Goal: Information Seeking & Learning: Learn about a topic

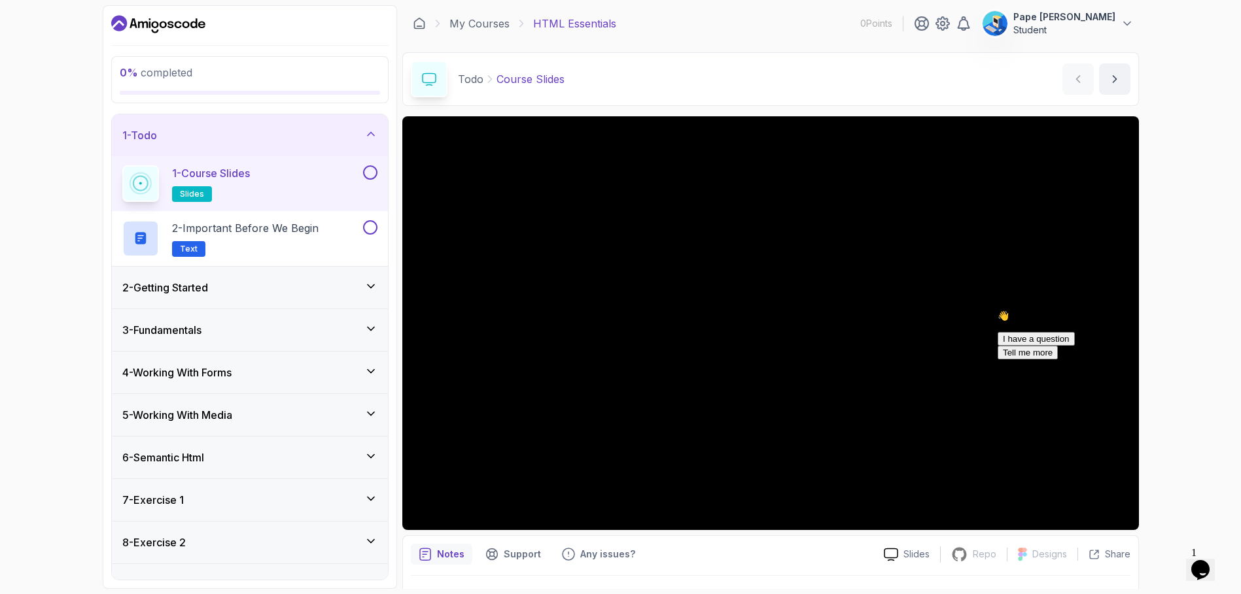
click at [1004, 320] on div "👋 Hi! How can we help? I have a question Tell me more" at bounding box center [1114, 335] width 235 height 49
click at [1048, 315] on div "👋 Hi! How can we help? I have a question Tell me more" at bounding box center [1114, 335] width 235 height 49
click at [1060, 311] on div "👋 Hi! How can we help? I have a question Tell me more" at bounding box center [1114, 335] width 235 height 49
click at [997, 314] on div "👋 Hi! How can we help? I have a question Tell me more" at bounding box center [1114, 335] width 235 height 49
click at [1031, 312] on div "👋 Hi! How can we help? I have a question Tell me more" at bounding box center [1114, 335] width 235 height 49
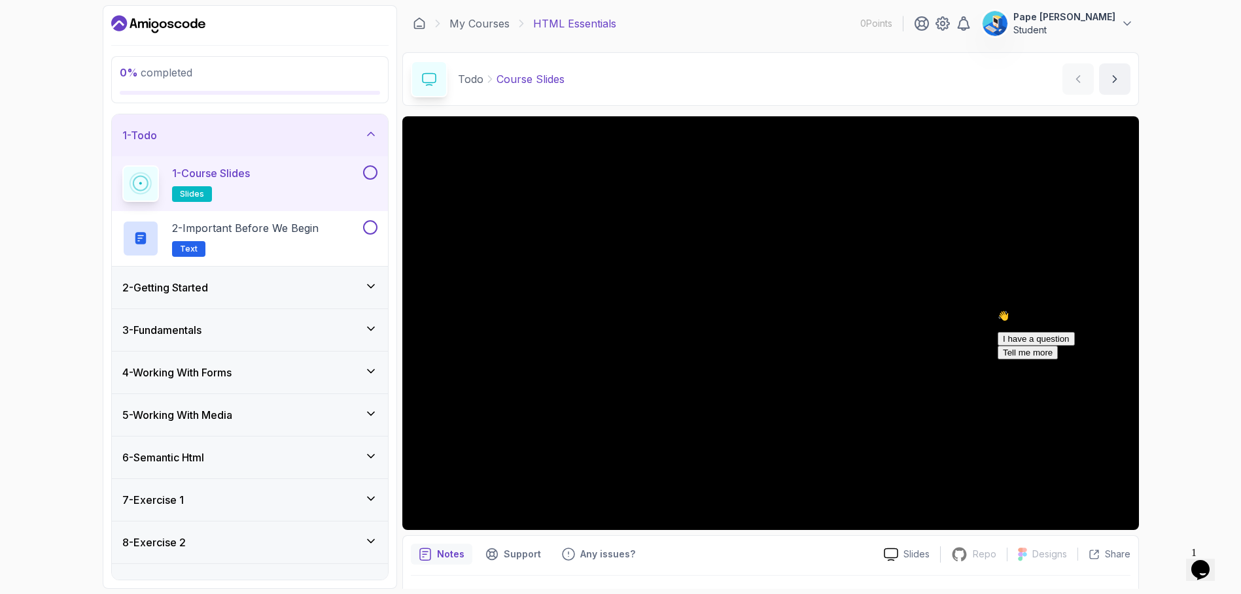
click at [1065, 328] on div "👋 Hi! How can we help? I have a question Tell me more" at bounding box center [1114, 335] width 235 height 49
click at [1057, 343] on div "👋 Hi! How can we help? I have a question Tell me more" at bounding box center [1114, 335] width 235 height 49
click at [1079, 322] on div "👋 Hi! How can we help? I have a question Tell me more" at bounding box center [1114, 335] width 235 height 49
click at [377, 175] on button at bounding box center [370, 172] width 14 height 14
click at [1114, 85] on icon "next content" at bounding box center [1114, 79] width 13 height 13
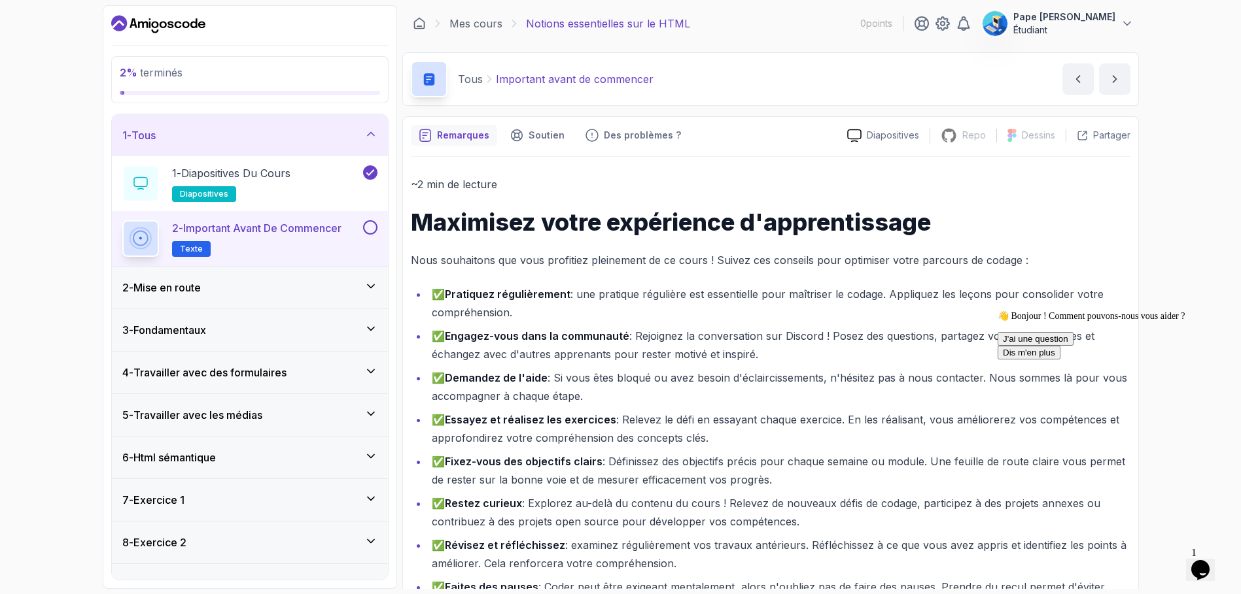
click at [376, 235] on button "2 - Important avant de commencer Texte" at bounding box center [249, 238] width 255 height 37
click at [373, 232] on button at bounding box center [370, 227] width 14 height 14
click at [1116, 86] on button "contenu suivant" at bounding box center [1114, 78] width 31 height 31
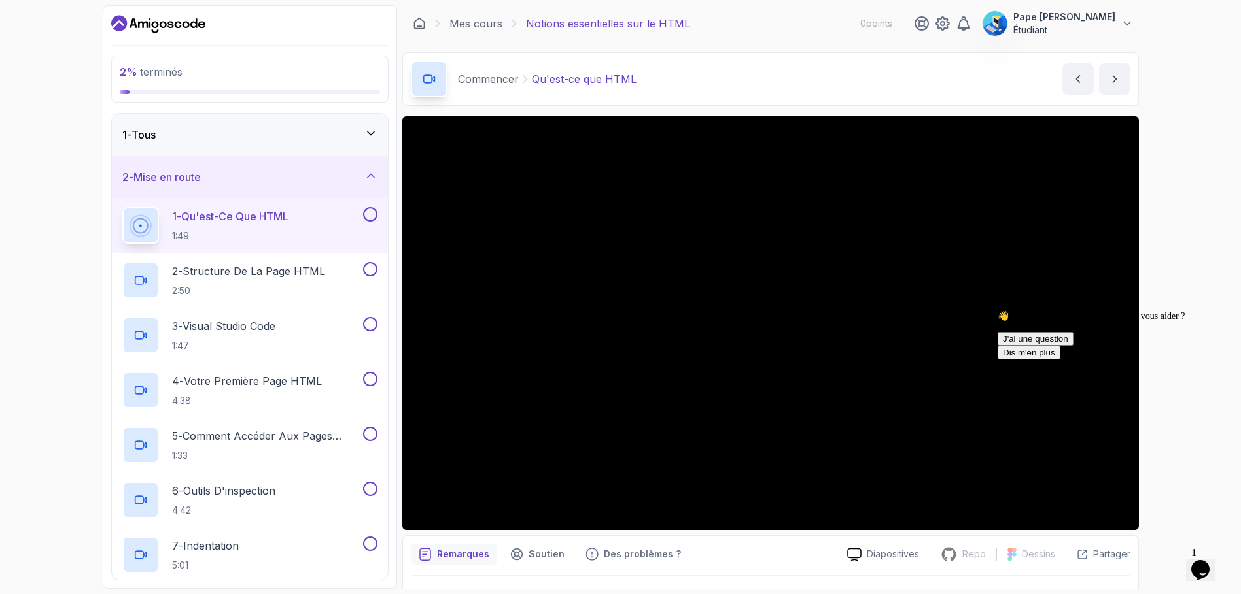
click at [997, 311] on icon "Chat accrocheur" at bounding box center [997, 311] width 0 height 0
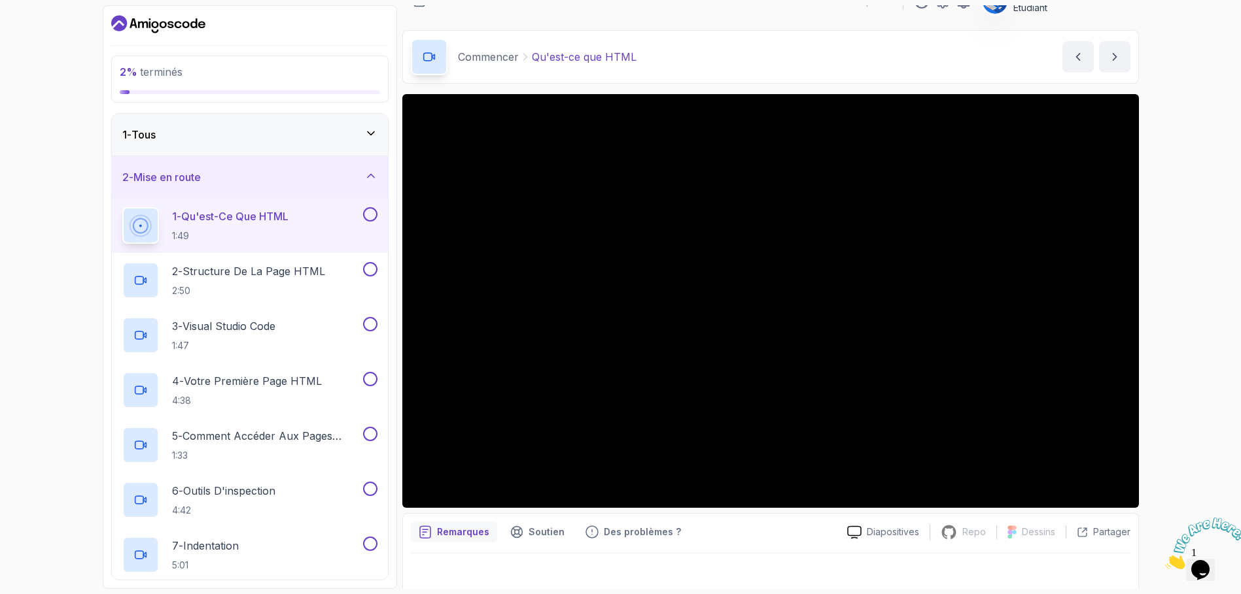
scroll to position [32, 0]
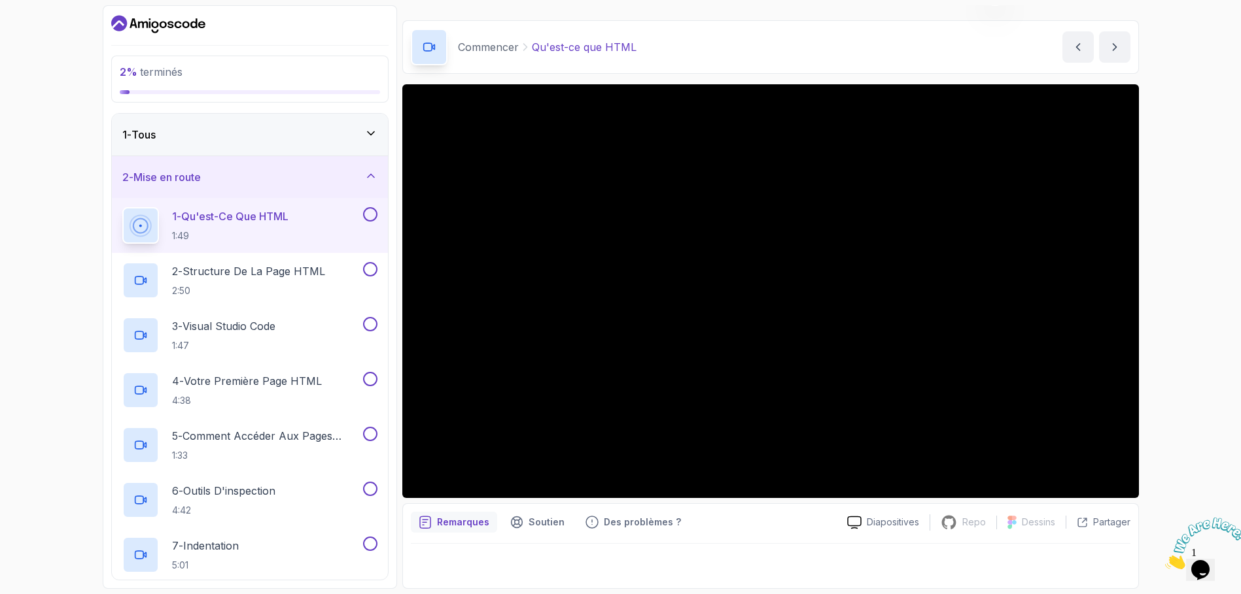
click at [1187, 329] on div "2 % terminés 1 - Tous 2 - Mise en route 1 - Qu'est-ce que HTML 1:49 2 - Structu…" at bounding box center [620, 297] width 1241 height 594
drag, startPoint x: 679, startPoint y: 497, endPoint x: 816, endPoint y: 525, distance: 140.2
click at [816, 525] on div "Remarques Soutien Des problèmes ?" at bounding box center [624, 522] width 426 height 21
click at [1188, 184] on div "2 % terminés 1 - Tous 2 - Mise en route 1 - Qu'est-ce que HTML 1:49 2 - Structu…" at bounding box center [620, 297] width 1241 height 594
click at [1230, 190] on div "2 % terminés 1 - Tous 2 - Mise en route 1 - Qu'est-ce que HTML 1:49 2 - Structu…" at bounding box center [620, 297] width 1241 height 594
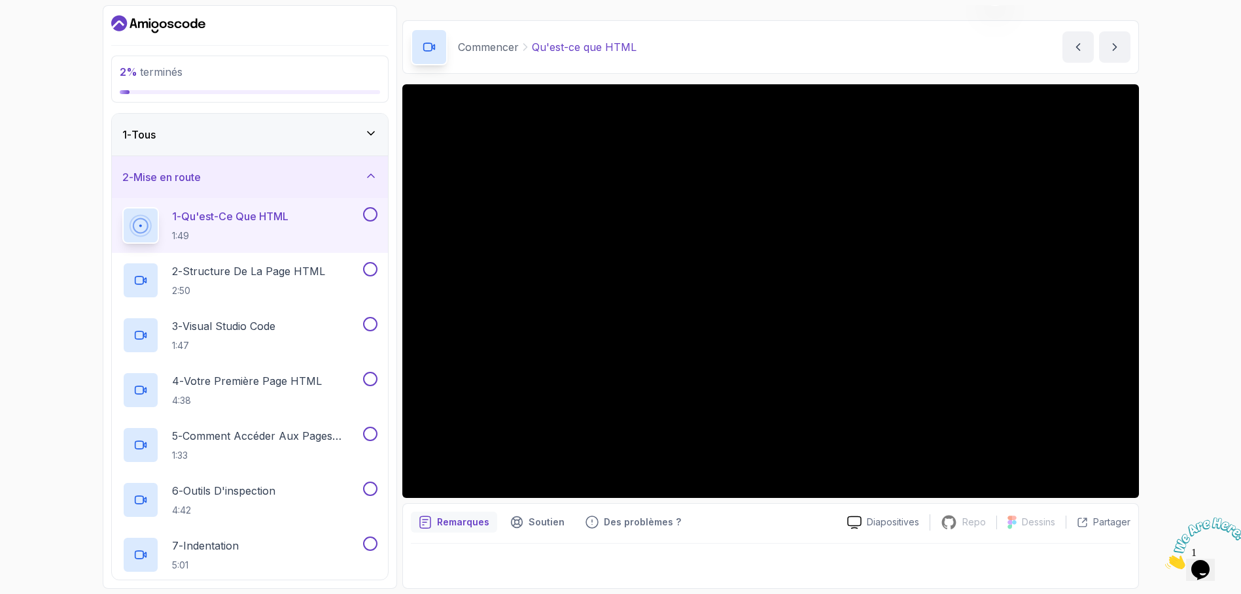
click at [723, 511] on div "Remarques Soutien Des problèmes ? Diapositives Repo Dépôt non disponible Dessin…" at bounding box center [770, 547] width 736 height 86
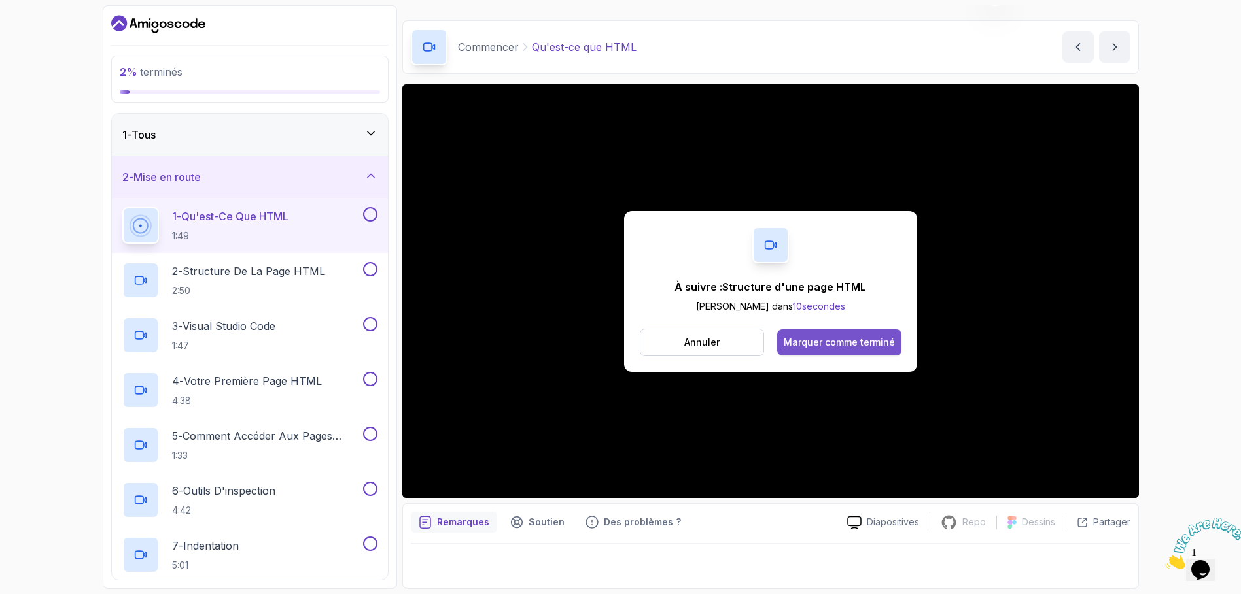
click at [876, 337] on font "Marquer comme terminé" at bounding box center [838, 342] width 111 height 11
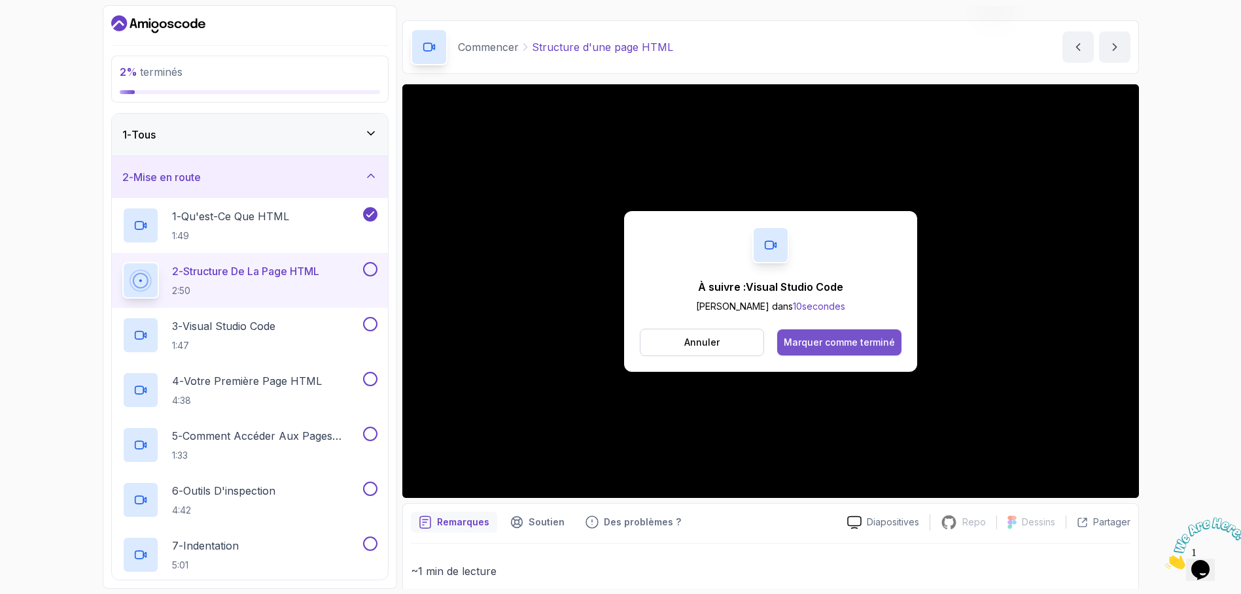
click at [856, 349] on button "Marquer comme terminé" at bounding box center [839, 343] width 124 height 26
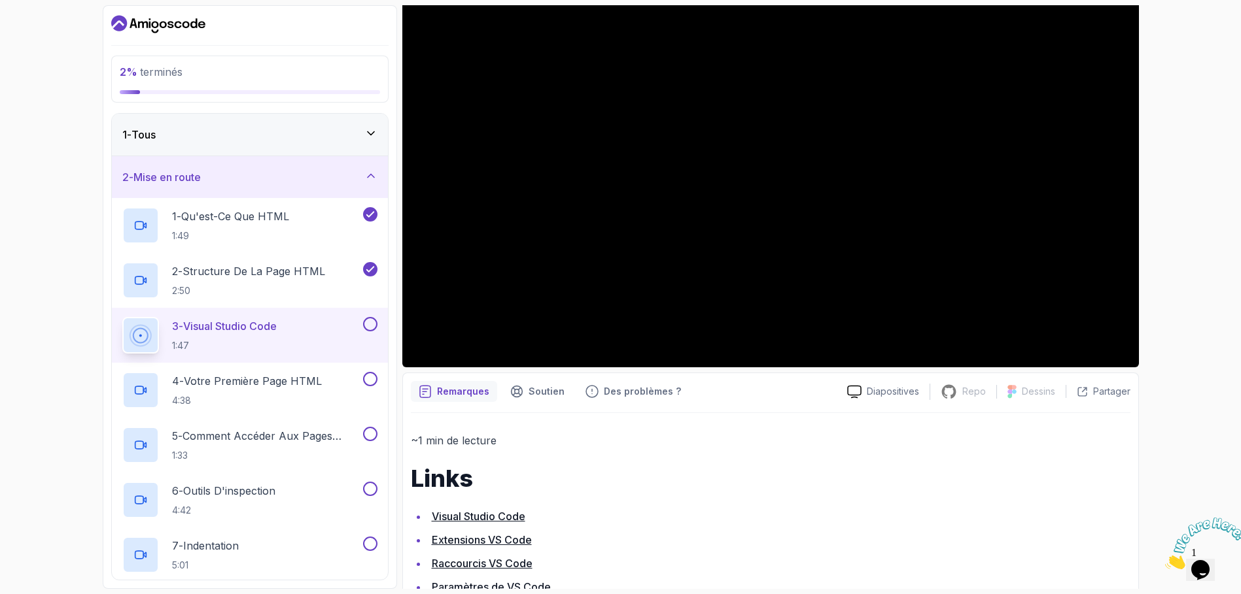
scroll to position [226, 0]
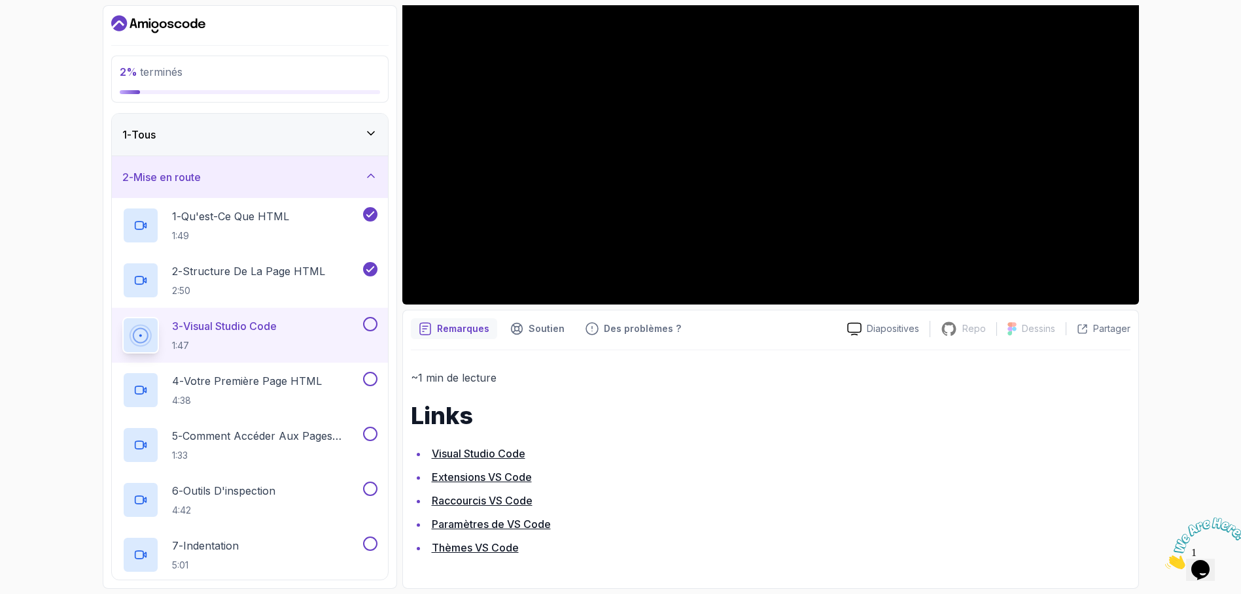
click at [503, 449] on font "Visual Studio Code" at bounding box center [479, 453] width 94 height 13
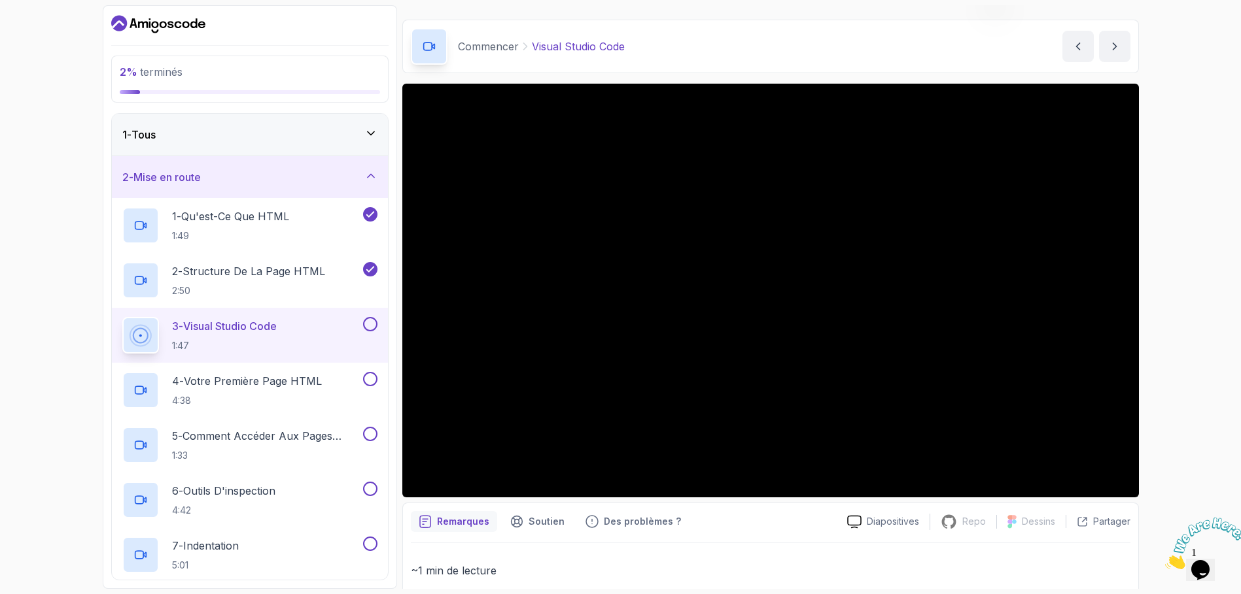
scroll to position [29, 0]
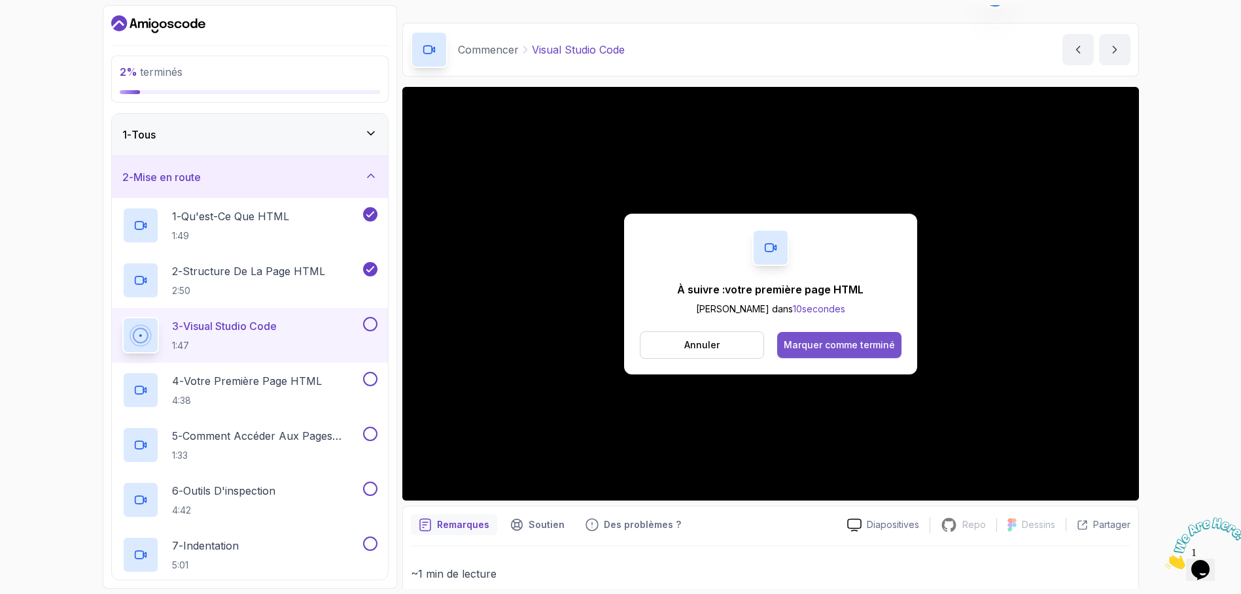
click at [834, 346] on font "Marquer comme terminé" at bounding box center [838, 344] width 111 height 11
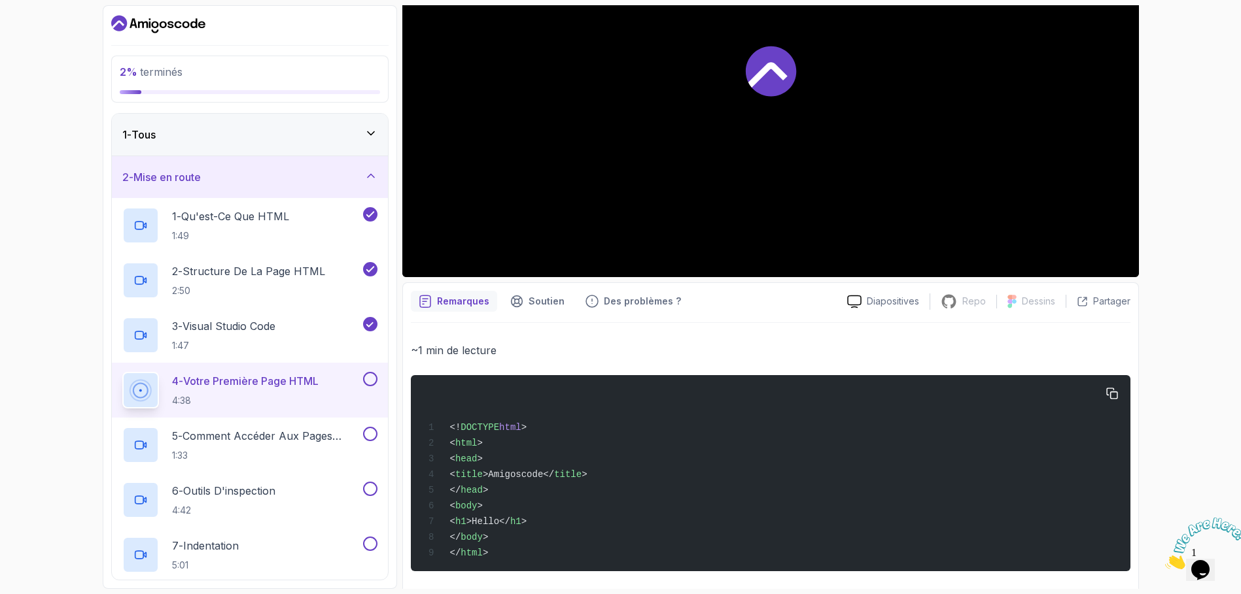
scroll to position [268, 0]
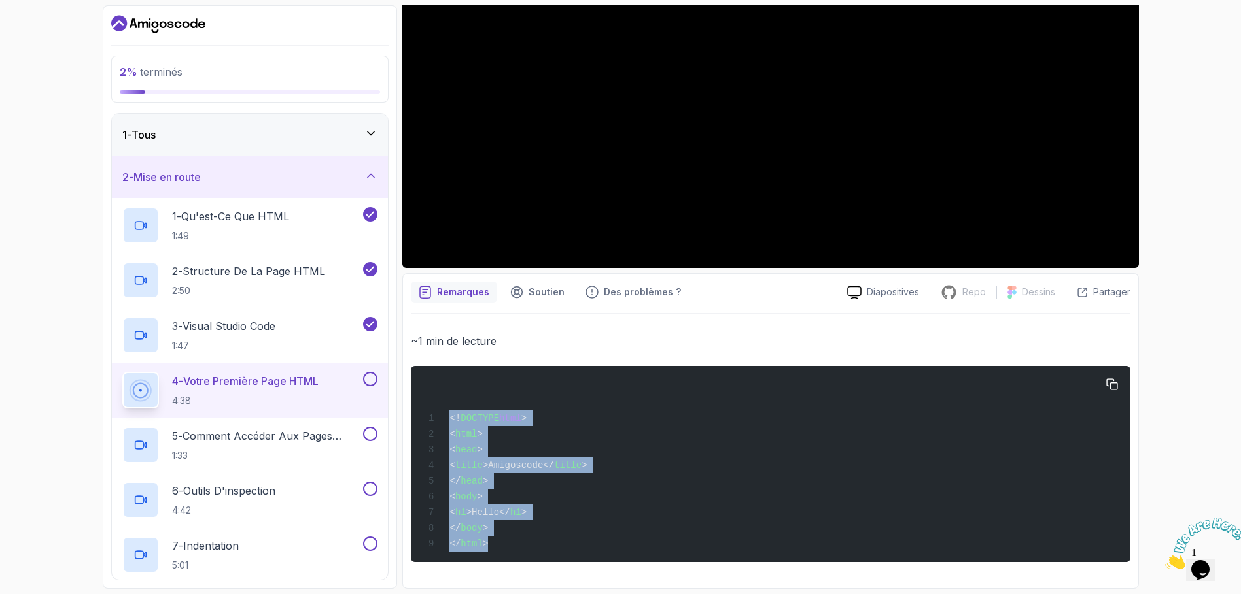
drag, startPoint x: 450, startPoint y: 415, endPoint x: 535, endPoint y: 538, distance: 150.0
click at [535, 538] on div "<! DOCTYPE html > < html > < head > < title >Amigoscode</ title > </ head > < b…" at bounding box center [770, 464] width 698 height 180
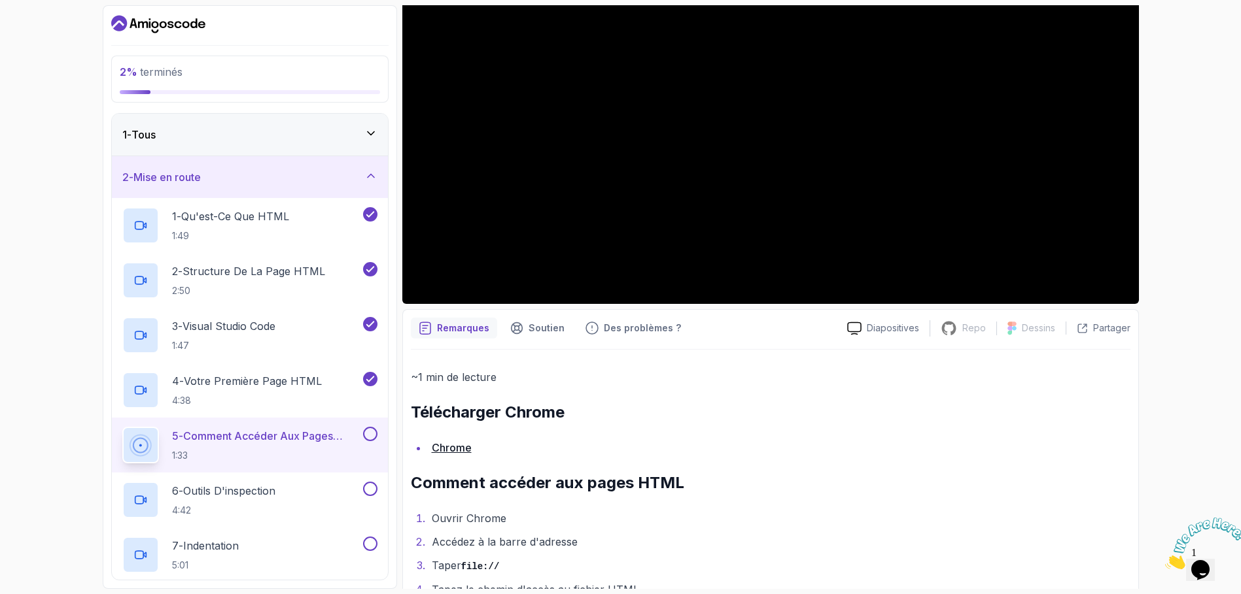
scroll to position [292, 0]
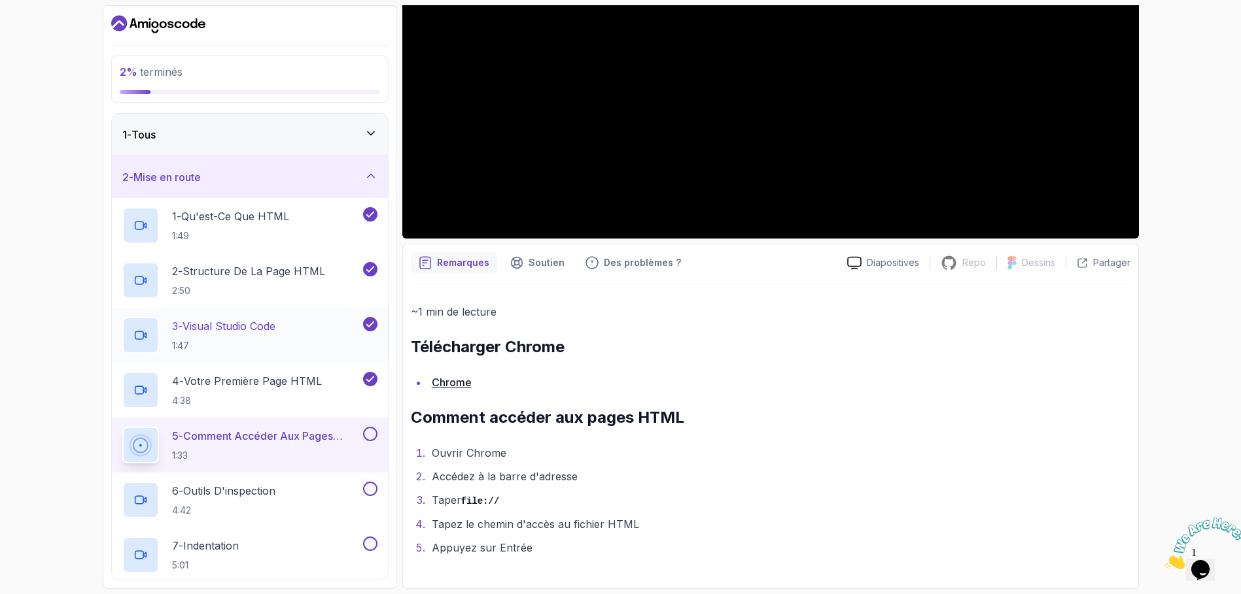
click at [218, 326] on font "Visual Studio Code" at bounding box center [228, 326] width 93 height 13
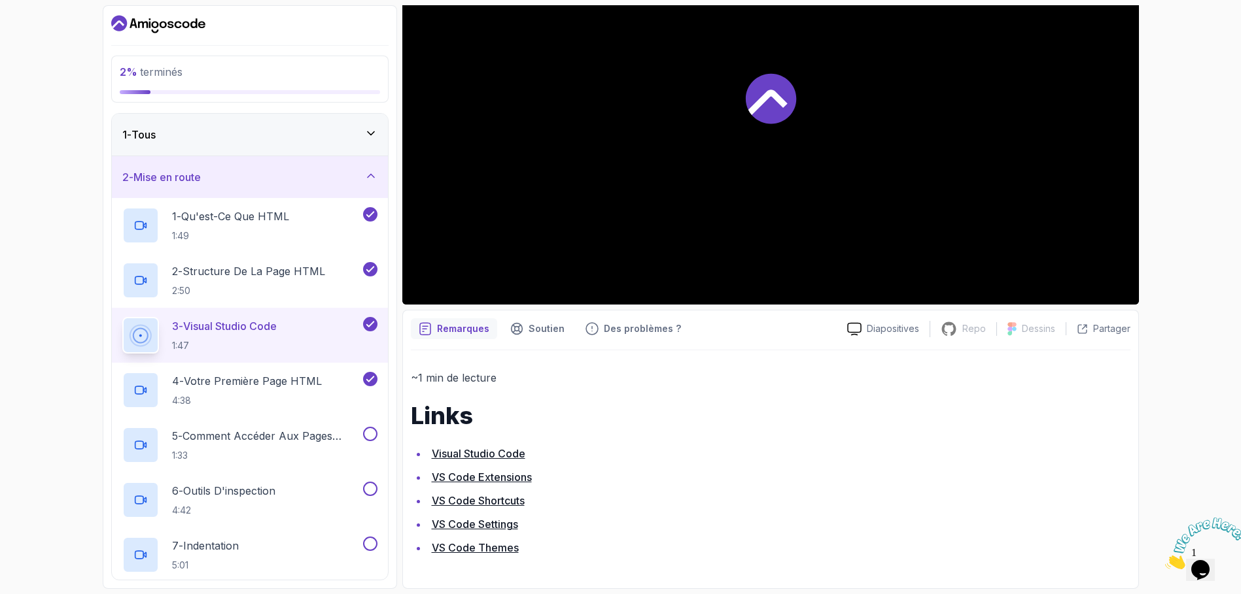
scroll to position [226, 0]
click at [492, 481] on link "VS Code Extensions" at bounding box center [482, 477] width 100 height 13
click at [476, 504] on font "Raccourcis VS Code" at bounding box center [482, 500] width 101 height 13
click at [516, 526] on font "Paramètres de VS Code" at bounding box center [491, 524] width 119 height 13
